Goal: Task Accomplishment & Management: Manage account settings

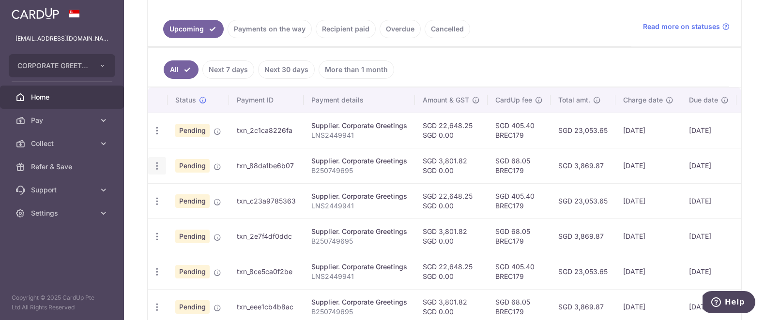
click at [153, 170] on icon "button" at bounding box center [157, 166] width 10 height 10
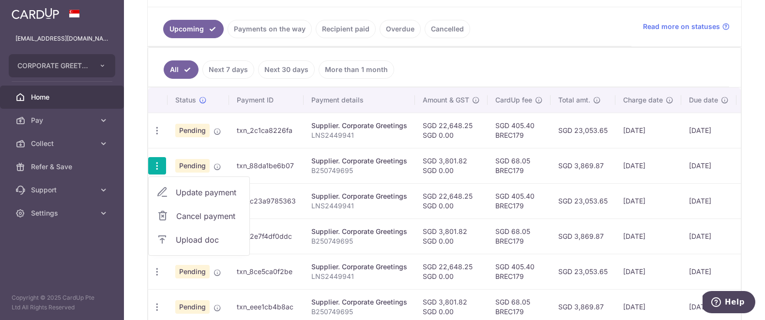
click at [173, 191] on link "Update payment" at bounding box center [199, 192] width 101 height 23
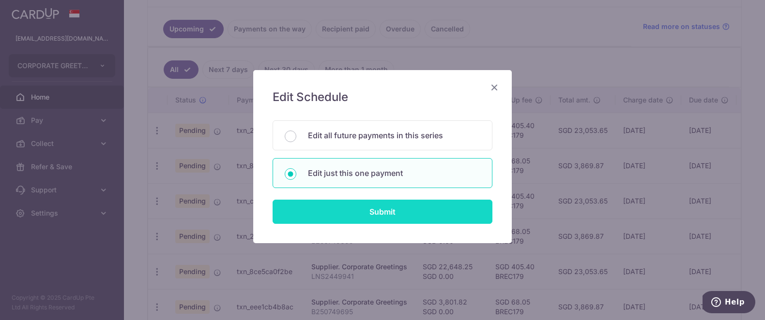
click at [434, 206] on input "Submit" at bounding box center [382, 212] width 220 height 24
radio input "true"
type input "3,801.82"
type input "0.00"
type input "[DATE]"
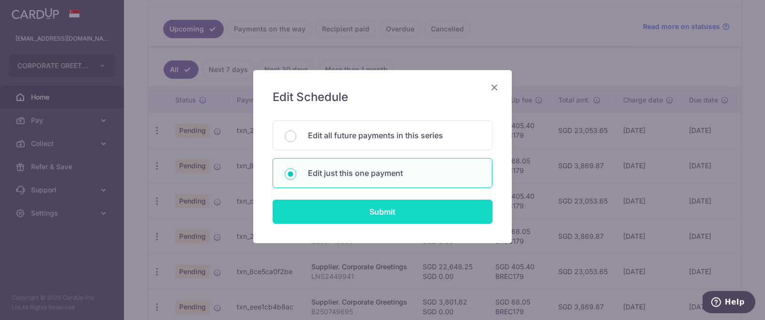
type input "B250749695"
type input "BREC179"
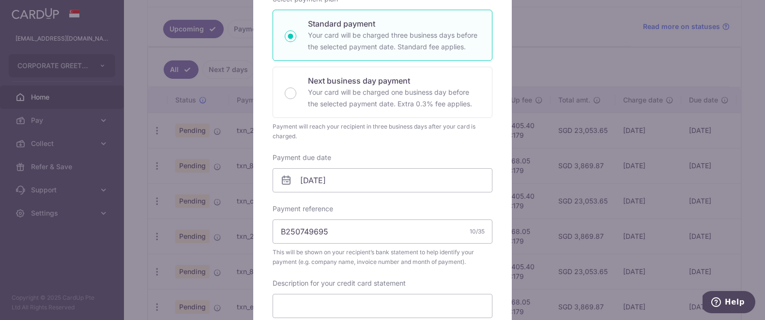
scroll to position [168, 0]
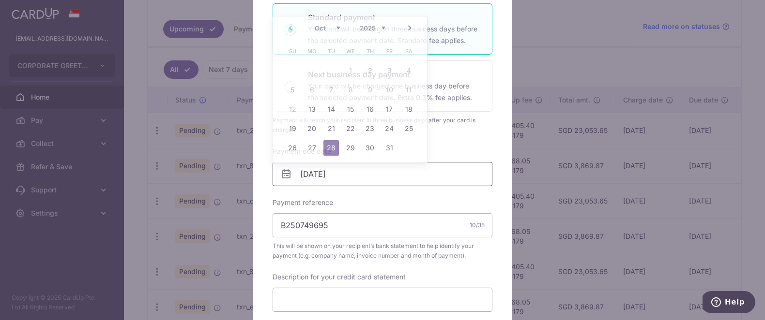
click at [361, 180] on input "[DATE]" at bounding box center [382, 174] width 220 height 24
click at [385, 128] on link "24" at bounding box center [388, 128] width 15 height 15
type input "[DATE]"
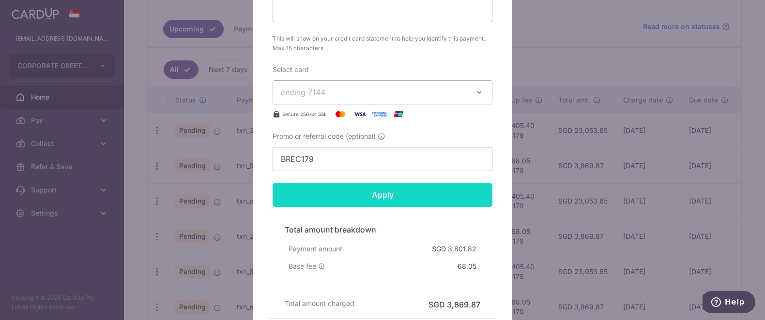
scroll to position [470, 0]
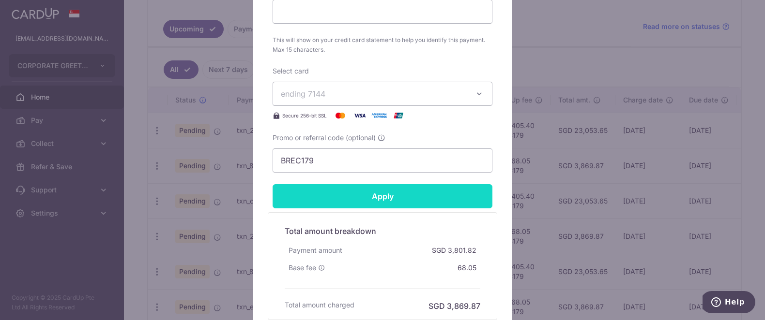
click at [412, 190] on input "Apply" at bounding box center [382, 196] width 220 height 24
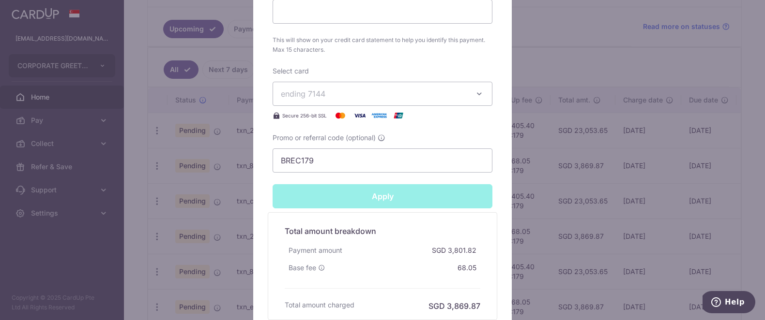
type input "Successfully Applied"
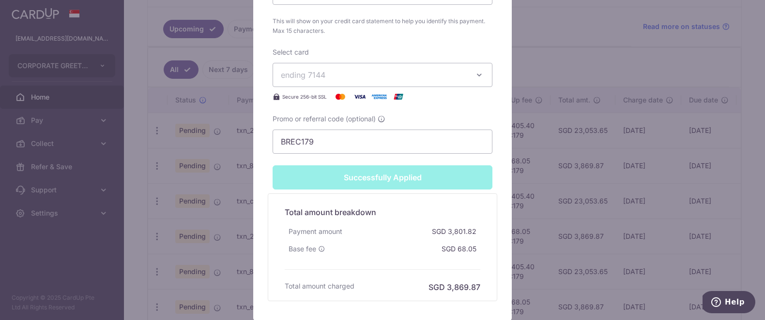
scroll to position [517, 0]
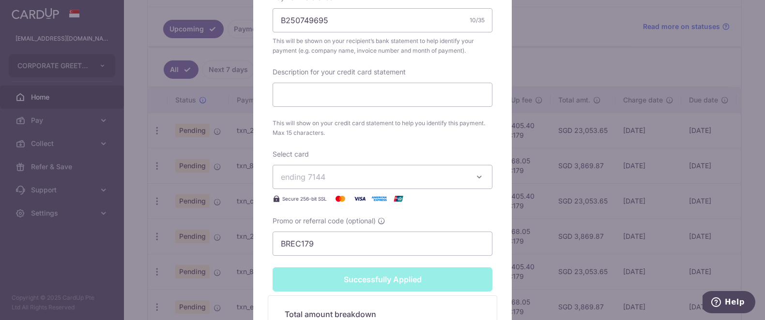
click at [553, 218] on div "Edit payment By clicking apply, you will make changes to all payments to Corpor…" at bounding box center [382, 160] width 765 height 320
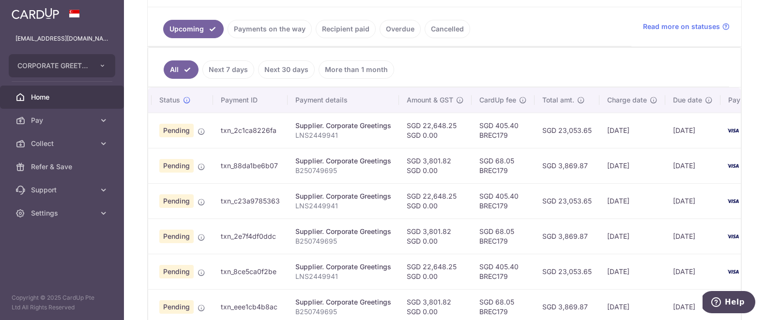
scroll to position [0, 22]
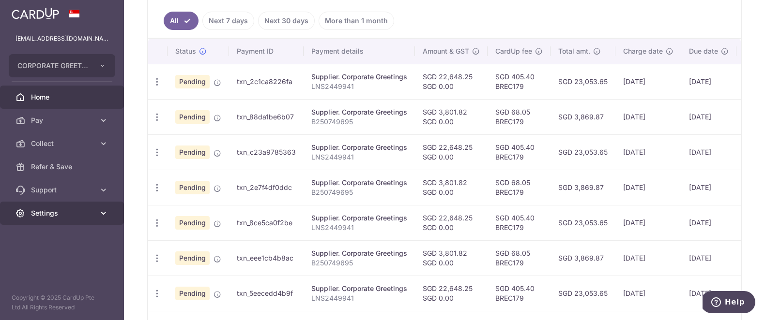
scroll to position [262, 0]
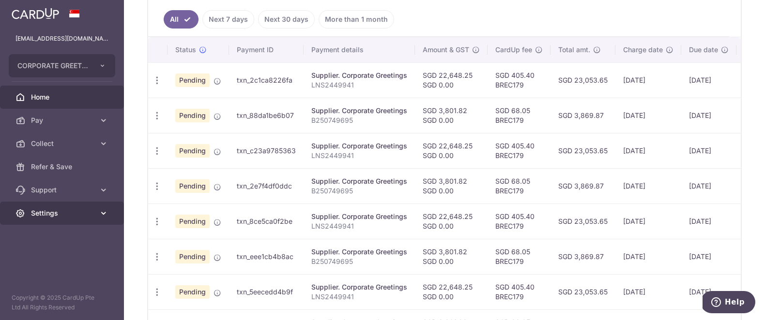
click at [65, 217] on span "Settings" at bounding box center [63, 214] width 64 height 10
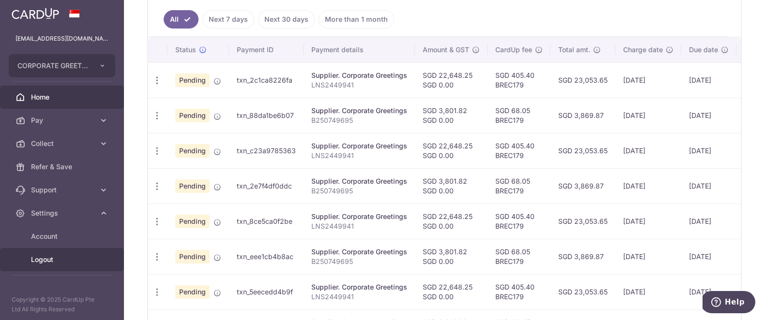
scroll to position [1, 0]
click at [53, 257] on span "Logout" at bounding box center [63, 259] width 64 height 10
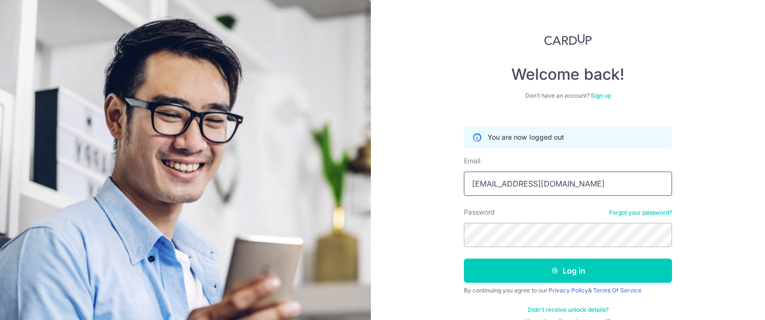
click at [623, 188] on input "[EMAIL_ADDRESS][DOMAIN_NAME]" at bounding box center [568, 184] width 208 height 24
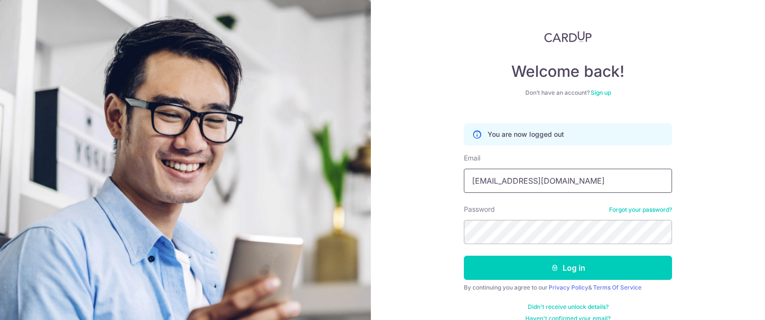
type input "betty.liau@hahent.com"
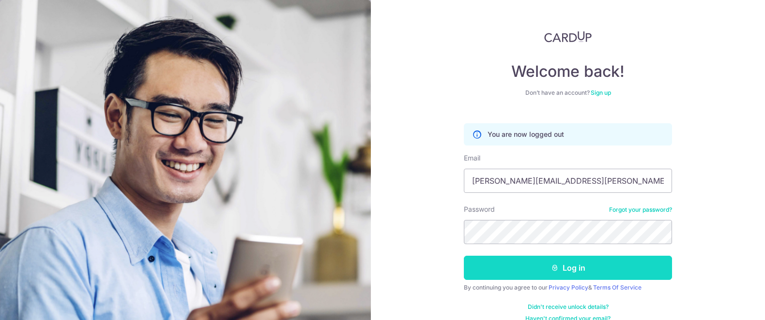
click at [628, 272] on button "Log in" at bounding box center [568, 268] width 208 height 24
